Goal: Use online tool/utility: Utilize a website feature to perform a specific function

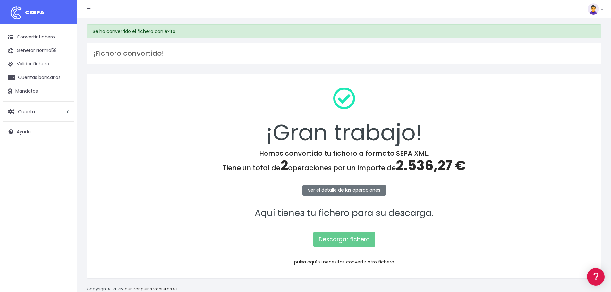
click at [341, 261] on link "pulsa aquí si necesitas convertir otro fichero" at bounding box center [344, 262] width 100 height 6
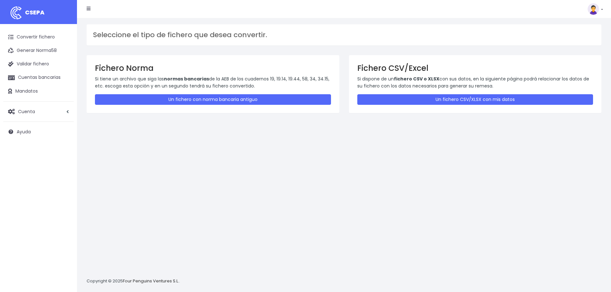
click at [403, 94] on div "Fichero CSV/Excel Si dispone de un fichero CSV o XLSX con sus datos, en la sigu…" at bounding box center [475, 84] width 253 height 58
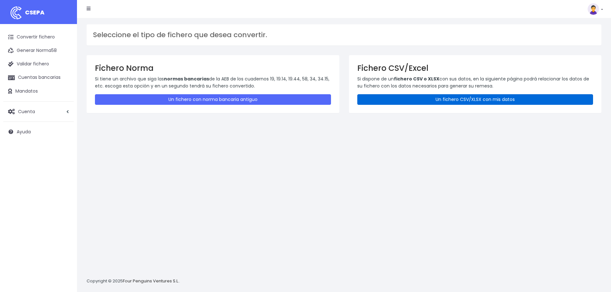
click at [401, 102] on link "Un fichero CSV/XLSX con mis datos" at bounding box center [475, 99] width 236 height 11
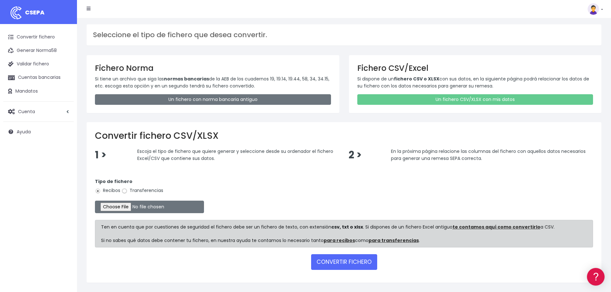
click at [124, 191] on input "Transferencias" at bounding box center [124, 191] width 6 height 6
radio input "true"
click at [123, 205] on input "file" at bounding box center [149, 207] width 109 height 13
type input "C:\fakepath\Remesa Pagos Confort^LM 26082025_2.xlsx"
click at [337, 266] on button "CONVERTIR FICHERO" at bounding box center [344, 261] width 66 height 15
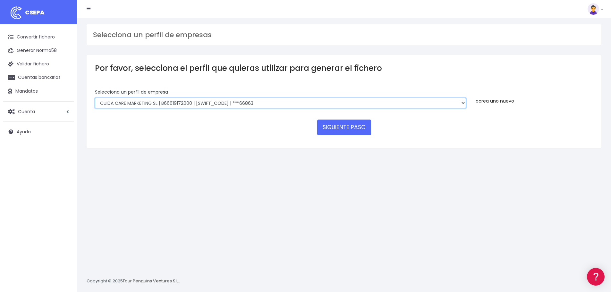
click at [259, 100] on select "Felizvita 2014 SL | B86993896 | CAIXESBBXXX | ***80224 Assisvita Asistencia S.L…" at bounding box center [280, 103] width 371 height 11
click at [95, 98] on select "Felizvita 2014 SL | B86993896 | CAIXESBBXXX | ***80224 Assisvita Asistencia S.L…" at bounding box center [280, 103] width 371 height 11
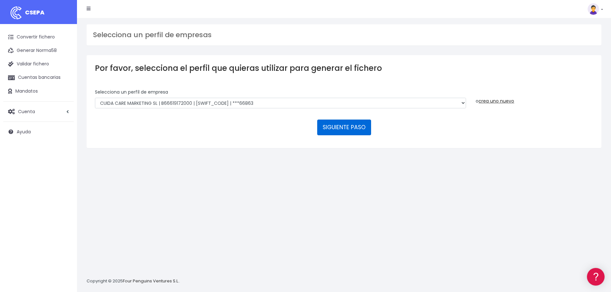
click at [338, 131] on button "SIGUIENTE PASO" at bounding box center [344, 127] width 54 height 15
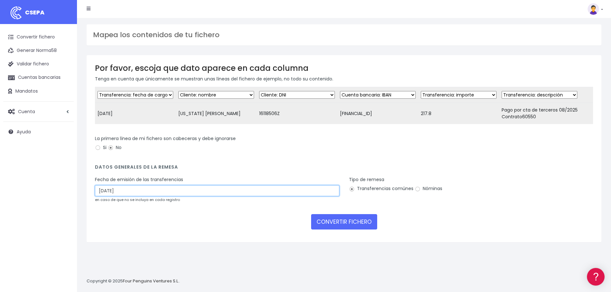
click at [137, 196] on input "[DATE]" at bounding box center [217, 190] width 244 height 11
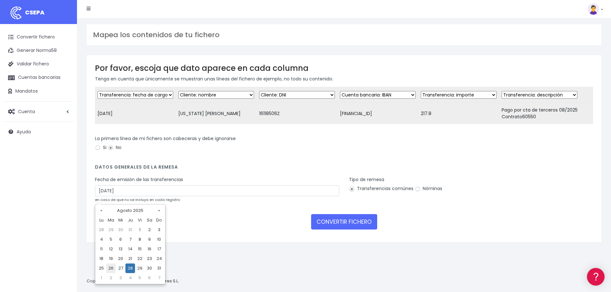
click at [109, 269] on td "26" at bounding box center [111, 268] width 10 height 10
type input "[DATE]"
click at [416, 192] on input "Nóminas" at bounding box center [417, 189] width 6 height 6
radio input "true"
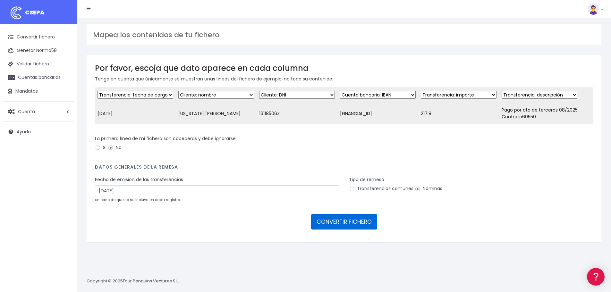
click at [346, 230] on button "CONVERTIR FICHERO" at bounding box center [344, 221] width 66 height 15
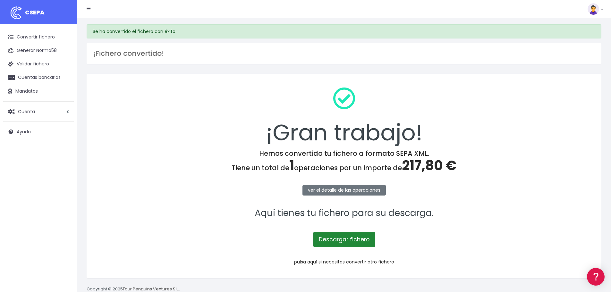
click at [336, 242] on link "Descargar fichero" at bounding box center [344, 239] width 62 height 15
click at [349, 237] on link "Descargar fichero" at bounding box center [344, 239] width 62 height 15
